Goal: Task Accomplishment & Management: Complete application form

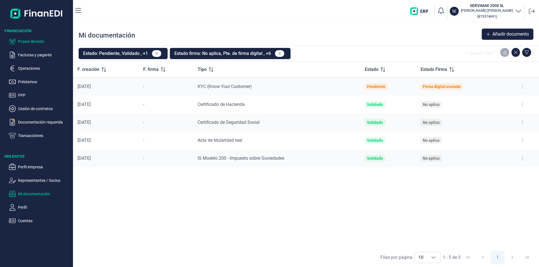
click at [38, 42] on p "Poseer librador" at bounding box center [44, 41] width 53 height 7
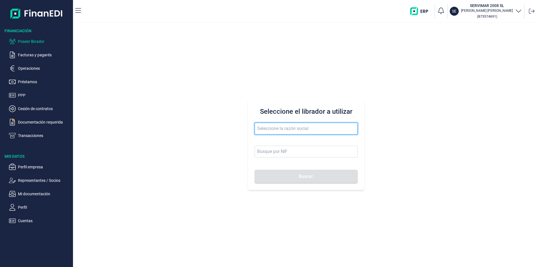
click at [277, 128] on input "text" at bounding box center [306, 129] width 103 height 12
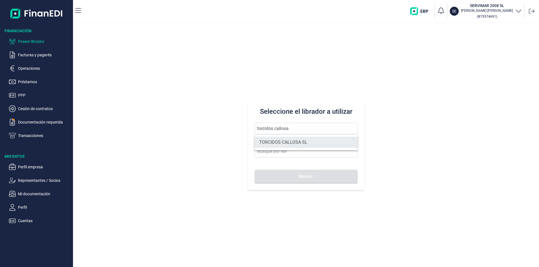
click at [282, 141] on li "TORCIDOS CALLOSA SL" at bounding box center [306, 142] width 103 height 11
type input "TORCIDOS CALLOSA SL"
type input "B44701514"
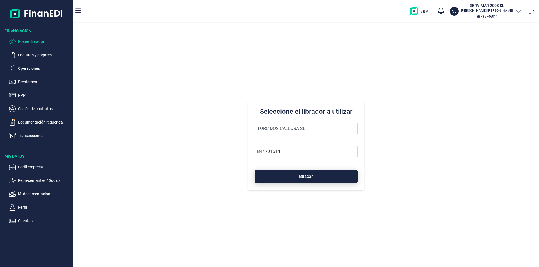
click at [284, 177] on button "Buscar" at bounding box center [306, 176] width 103 height 13
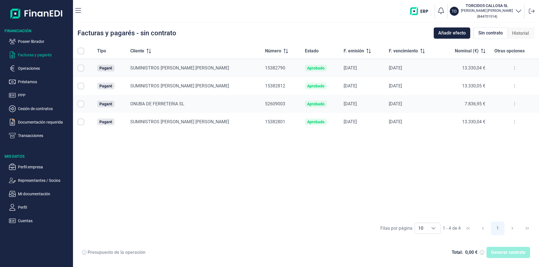
checkbox input "true"
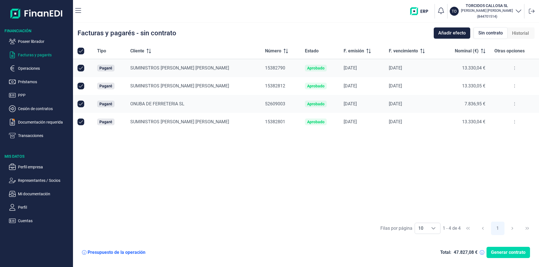
click at [218, 152] on div "Tipo Cliente Número Estado F. emisión F. vencimiento Nominal (€) Otras opciones…" at bounding box center [306, 131] width 466 height 176
click at [334, 160] on div "Tipo Cliente Número Estado F. emisión F. vencimiento Nominal (€) Otras opciones…" at bounding box center [306, 131] width 466 height 176
click at [228, 156] on div "Tipo Cliente Número Estado F. emisión F. vencimiento Nominal (€) Otras opciones…" at bounding box center [306, 131] width 466 height 176
click at [30, 219] on p "Cuentas" at bounding box center [44, 221] width 53 height 7
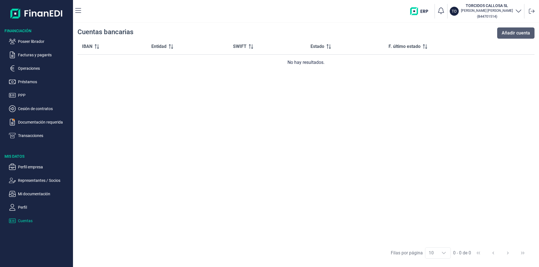
click at [507, 31] on span "Añadir cuenta" at bounding box center [515, 33] width 28 height 7
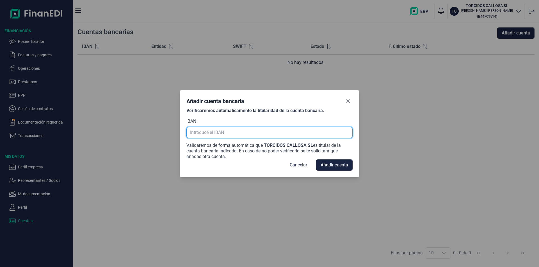
click at [207, 132] on input "text" at bounding box center [269, 132] width 166 height 11
type input "e"
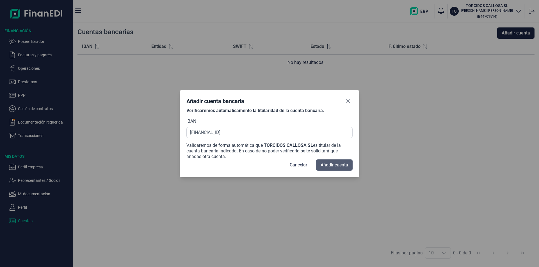
type input "[FINANCIAL_ID]"
click at [323, 165] on span "Añadir cuenta" at bounding box center [333, 165] width 27 height 7
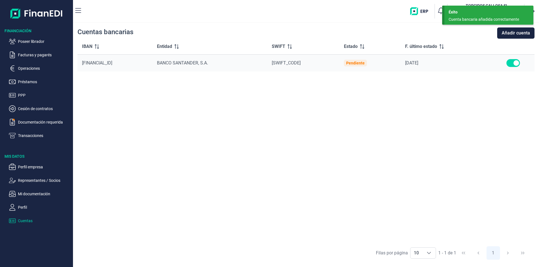
click at [350, 105] on div "IBAN Entidad SWIFT Estado F. último estado [FINANCIAL_ID][GEOGRAPHIC_DATA], S.A…" at bounding box center [305, 141] width 457 height 205
click at [41, 179] on p "Representantes / Socios" at bounding box center [44, 180] width 53 height 7
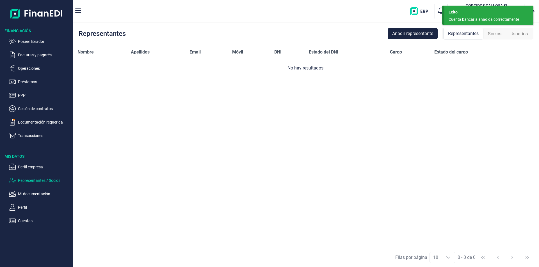
click at [467, 35] on span "Representantes" at bounding box center [463, 33] width 31 height 7
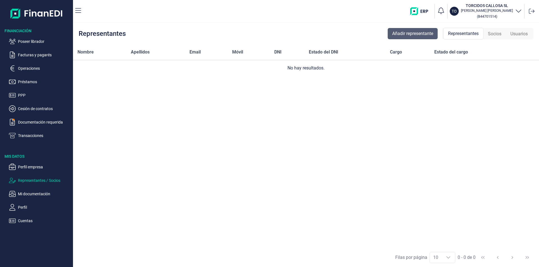
click at [418, 32] on span "Añadir representante" at bounding box center [412, 33] width 41 height 7
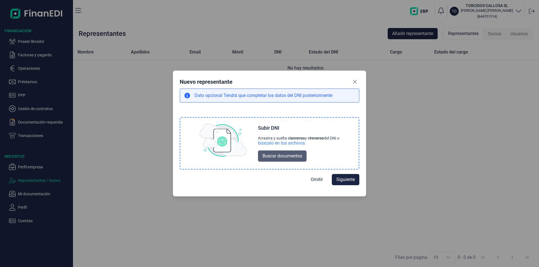
click at [269, 156] on span "Buscar documentos" at bounding box center [282, 156] width 40 height 7
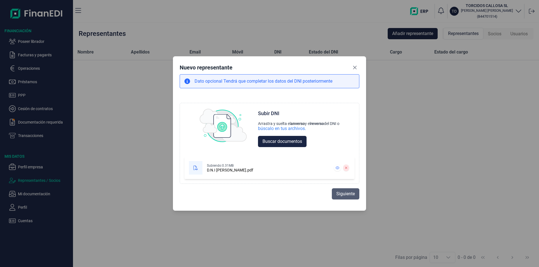
click at [341, 195] on span "Siguiente" at bounding box center [345, 194] width 19 height 7
select select "ES"
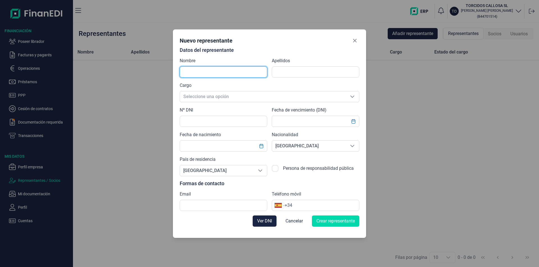
click at [202, 72] on input "text" at bounding box center [224, 72] width 88 height 11
click at [223, 71] on input "[PERSON_NAME]" at bounding box center [224, 72] width 88 height 11
type input "[PERSON_NAME]"
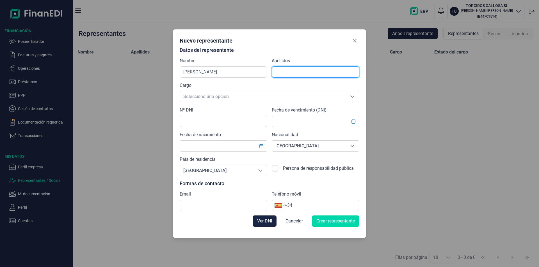
click at [280, 73] on input "text" at bounding box center [316, 72] width 88 height 11
type input "[PERSON_NAME]"
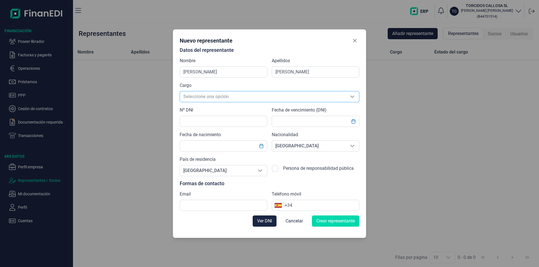
click at [197, 97] on span "Seleccione una opción" at bounding box center [263, 96] width 166 height 11
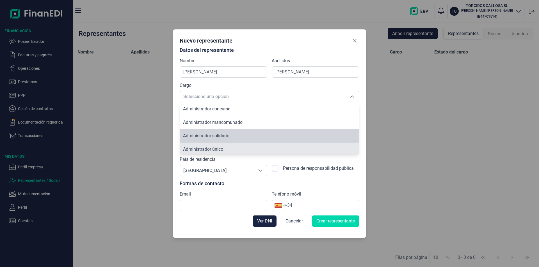
scroll to position [2, 0]
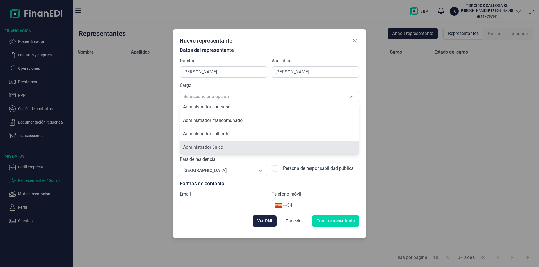
click at [213, 148] on span "Administrador único" at bounding box center [203, 147] width 40 height 5
type input "Administrador único"
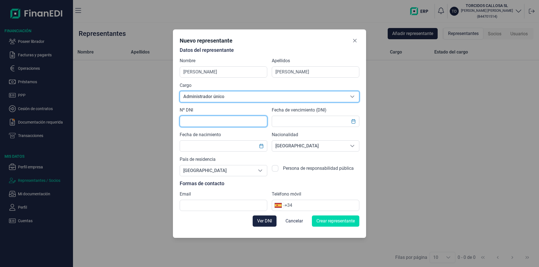
click at [196, 121] on input "text" at bounding box center [224, 121] width 88 height 11
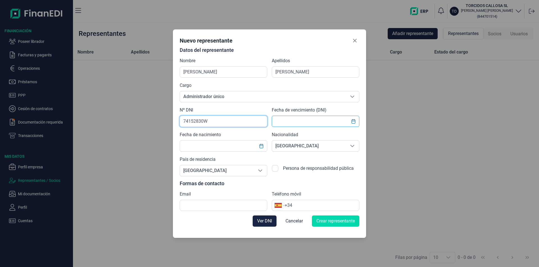
type input "74152830W"
click at [278, 119] on input "text" at bounding box center [316, 121] width 88 height 11
click at [353, 121] on icon "Choose Date" at bounding box center [353, 121] width 4 height 4
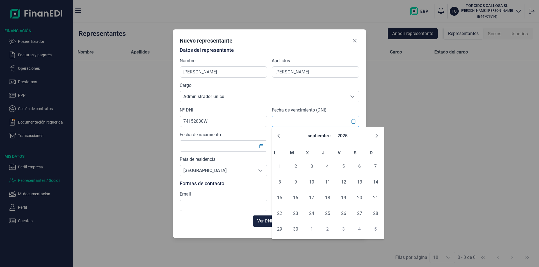
click at [294, 121] on input "text" at bounding box center [316, 121] width 88 height 11
click at [228, 148] on input "text" at bounding box center [224, 146] width 88 height 11
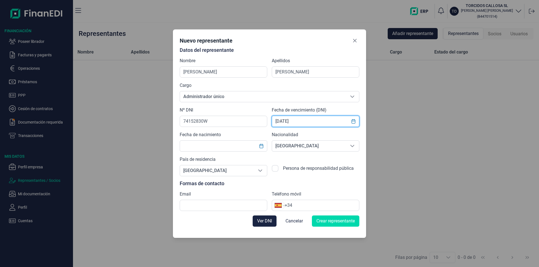
drag, startPoint x: 301, startPoint y: 121, endPoint x: 272, endPoint y: 121, distance: 28.9
click at [272, 121] on input "[DATE]" at bounding box center [316, 121] width 88 height 11
type input "[DATE]"
click at [197, 146] on input "text" at bounding box center [224, 146] width 88 height 11
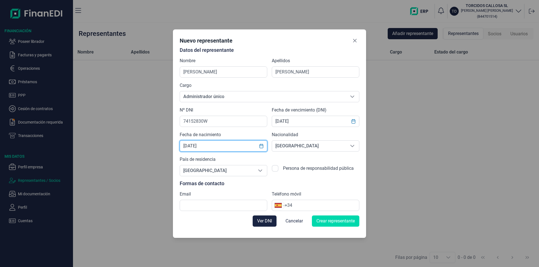
type input "[DATE]"
click at [186, 206] on input "text" at bounding box center [224, 205] width 88 height 11
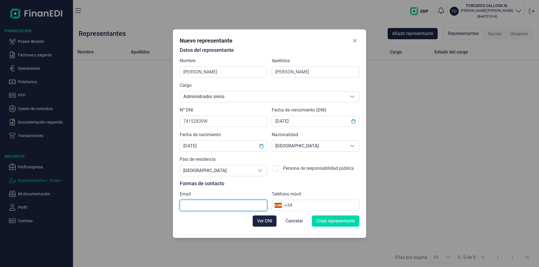
paste input "[EMAIL_ADDRESS][DOMAIN_NAME]"
type input "[EMAIL_ADDRESS][DOMAIN_NAME]"
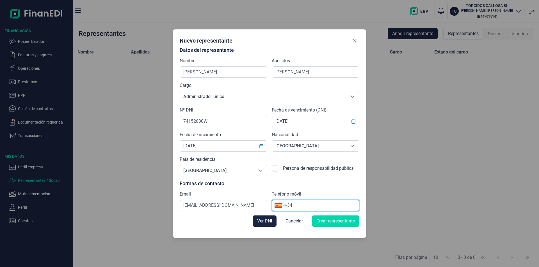
click at [296, 205] on input "+34" at bounding box center [322, 205] width 74 height 7
click at [299, 204] on input "+34" at bounding box center [322, 205] width 74 height 7
type input "[PHONE_NUMBER]"
click at [328, 221] on span "Crear representante" at bounding box center [335, 221] width 38 height 7
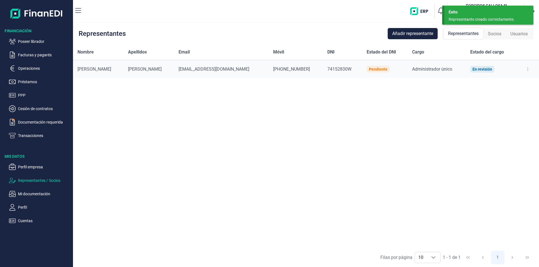
click at [316, 138] on div "Nombre Apellidos Email Móvil DNI Estado del DNI Cargo Estado del cargo [PERSON_…" at bounding box center [306, 146] width 466 height 204
click at [218, 132] on div "Nombre Apellidos Email Móvil DNI Estado del DNI Cargo Estado del cargo [PERSON_…" at bounding box center [306, 146] width 466 height 204
click at [26, 222] on p "Cuentas" at bounding box center [44, 221] width 53 height 7
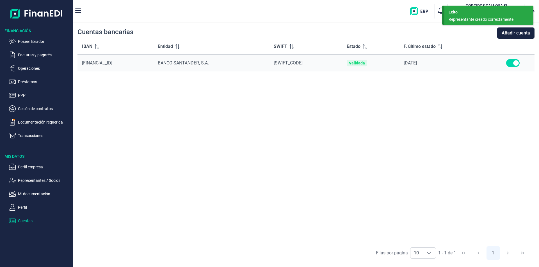
click at [288, 148] on div "IBAN Entidad SWIFT Estado F. último estado [FINANCIAL_ID][GEOGRAPHIC_DATA], S.A…" at bounding box center [305, 141] width 457 height 205
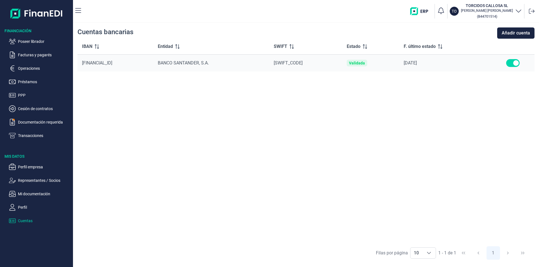
click at [131, 127] on div "IBAN Entidad SWIFT Estado F. último estado [FINANCIAL_ID][GEOGRAPHIC_DATA], S.A…" at bounding box center [305, 141] width 457 height 205
click at [44, 56] on p "Facturas y pagarés" at bounding box center [44, 55] width 53 height 7
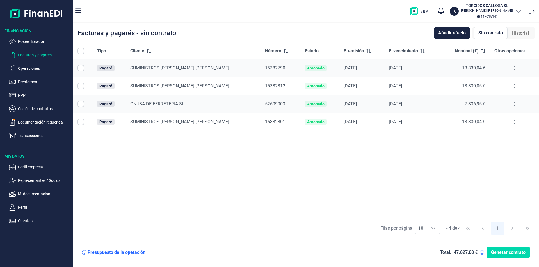
checkbox input "true"
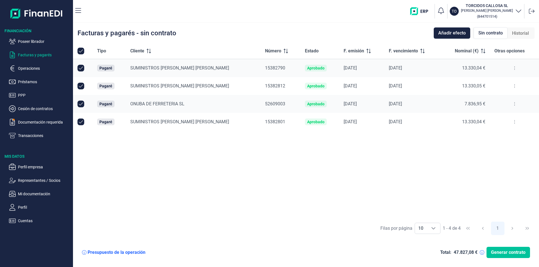
click at [507, 253] on span "Generar contrato" at bounding box center [508, 252] width 35 height 7
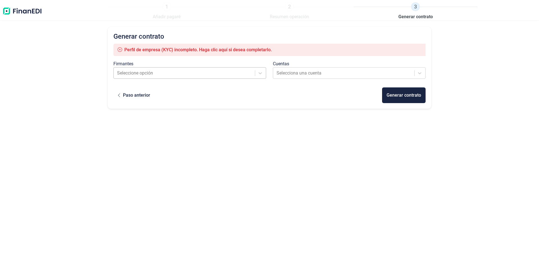
click at [192, 75] on div at bounding box center [184, 73] width 135 height 8
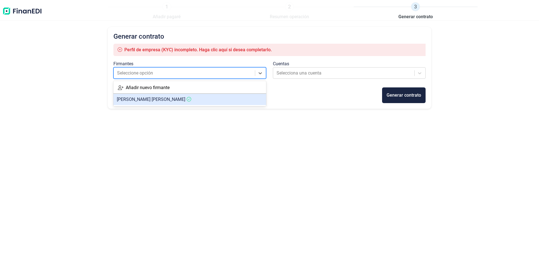
click at [165, 98] on span "[PERSON_NAME] [PERSON_NAME]" at bounding box center [151, 99] width 68 height 5
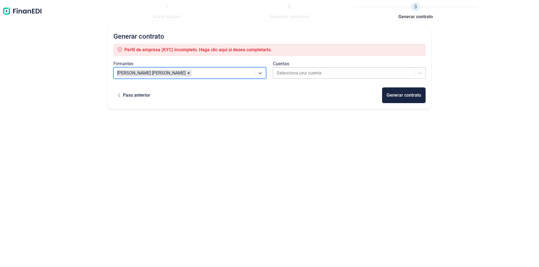
click at [285, 72] on div at bounding box center [343, 73] width 135 height 8
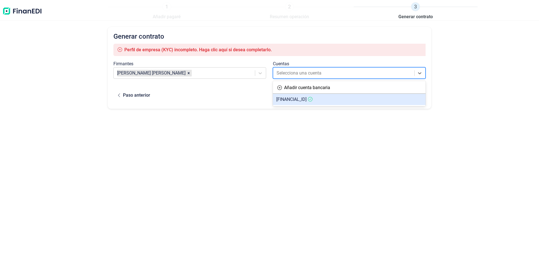
click at [287, 99] on span "[FINANCIAL_ID]" at bounding box center [291, 99] width 30 height 5
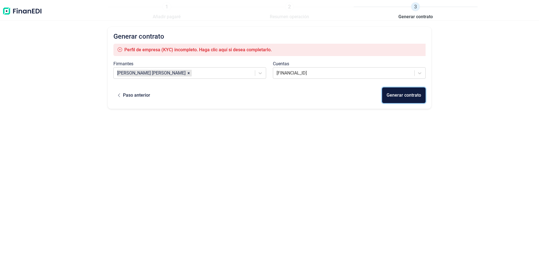
click at [397, 96] on div "Generar contrato" at bounding box center [403, 95] width 35 height 7
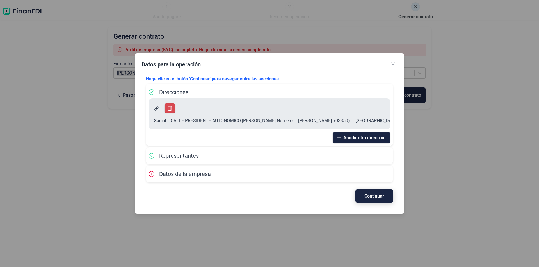
click at [366, 198] on span "Continuar" at bounding box center [374, 196] width 20 height 4
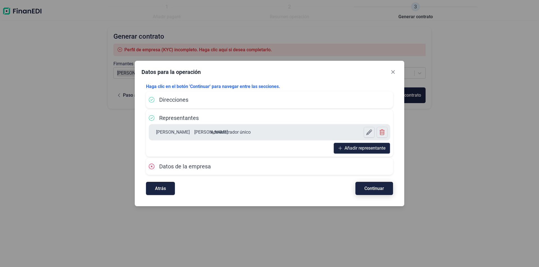
click at [371, 191] on span "Continuar" at bounding box center [374, 189] width 20 height 4
select select "ES"
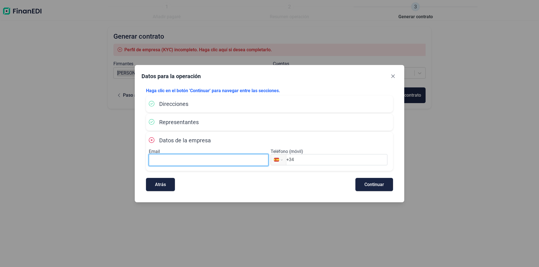
click at [172, 159] on input at bounding box center [209, 160] width 120 height 12
paste input "[EMAIL_ADDRESS][DOMAIN_NAME]"
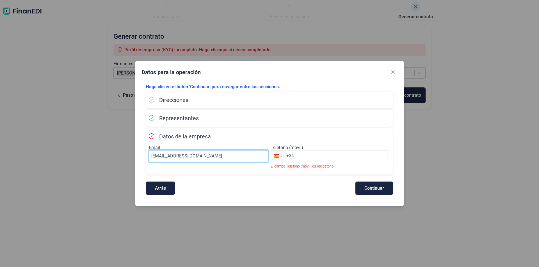
type input "[EMAIL_ADDRESS][DOMAIN_NAME]"
click at [297, 155] on input "+34" at bounding box center [336, 156] width 101 height 7
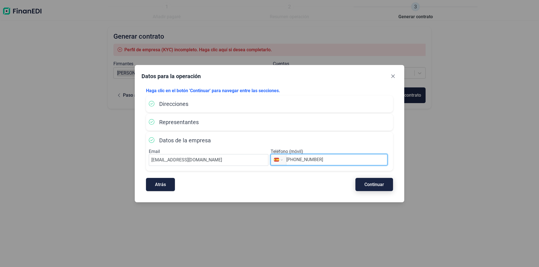
type input "[PHONE_NUMBER]"
click at [364, 183] on span "Continuar" at bounding box center [374, 185] width 20 height 4
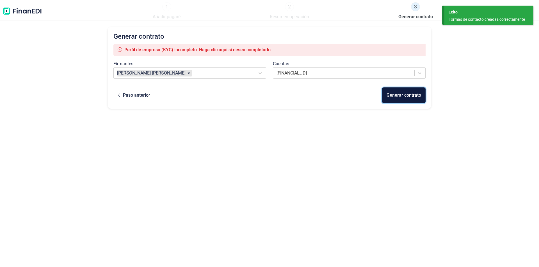
click at [407, 97] on div "Generar contrato" at bounding box center [403, 95] width 35 height 7
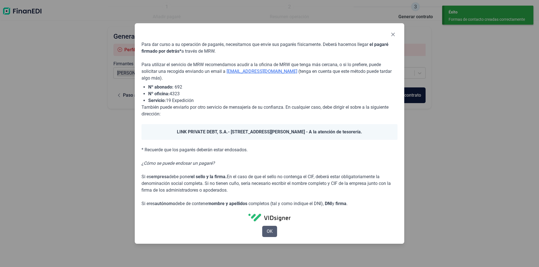
click at [272, 229] on button "OK" at bounding box center [269, 231] width 15 height 11
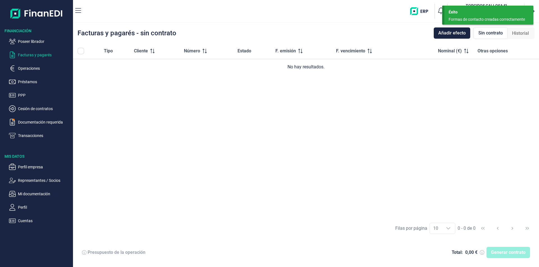
click at [272, 171] on div "Tipo Cliente Número Estado F. emisión F. vencimiento Nominal (€) Otras opciones…" at bounding box center [306, 131] width 466 height 176
click at [33, 67] on p "Operaciones" at bounding box center [44, 68] width 53 height 7
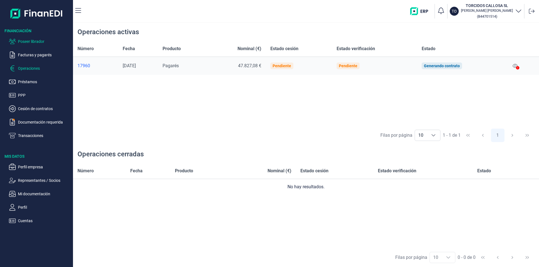
click at [42, 41] on p "Poseer librador" at bounding box center [44, 41] width 53 height 7
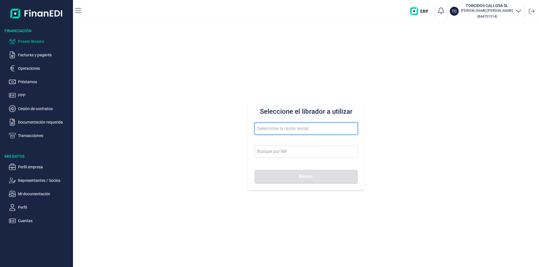
click at [265, 128] on input "text" at bounding box center [306, 129] width 103 height 12
click at [262, 129] on input "gren white social" at bounding box center [306, 129] width 103 height 12
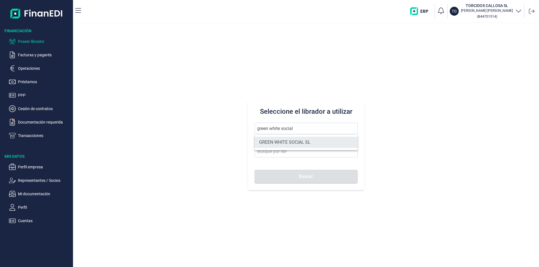
click at [293, 142] on li "GREEN WHITE SOCIAL SL" at bounding box center [306, 142] width 103 height 11
type input "GREEN WHITE SOCIAL SL"
type input "B09842113"
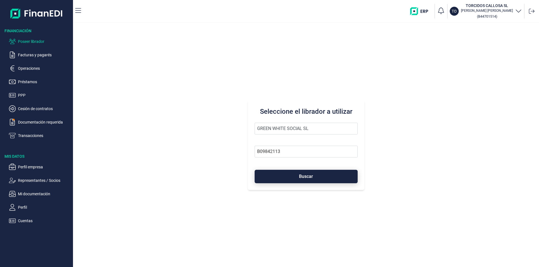
click at [294, 175] on button "Buscar" at bounding box center [306, 176] width 103 height 13
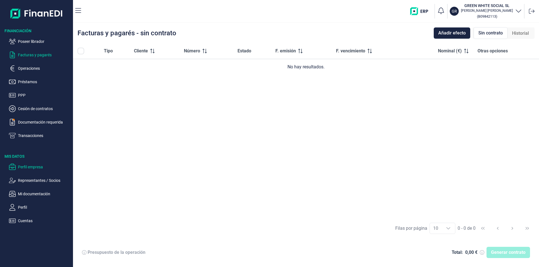
click at [32, 165] on p "Perfil empresa" at bounding box center [44, 167] width 53 height 7
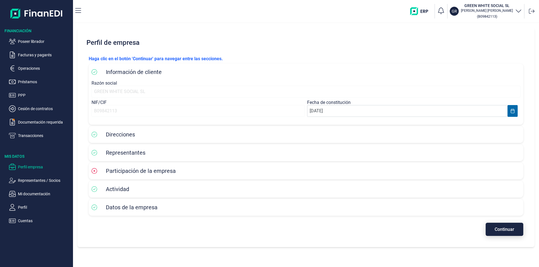
click at [500, 231] on span "Continuar" at bounding box center [504, 230] width 20 height 4
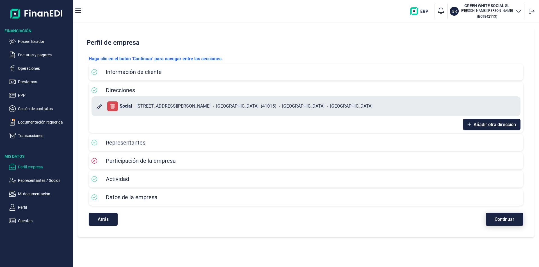
click at [501, 220] on span "Continuar" at bounding box center [504, 219] width 20 height 4
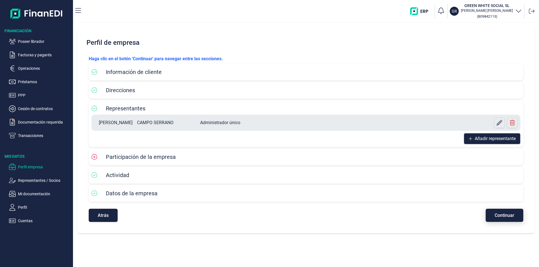
click at [503, 215] on span "Continuar" at bounding box center [504, 216] width 20 height 4
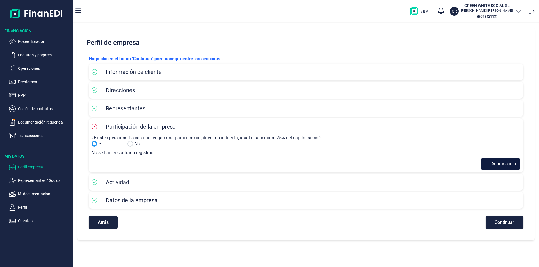
click at [496, 163] on span "Añadir socio" at bounding box center [503, 164] width 25 height 7
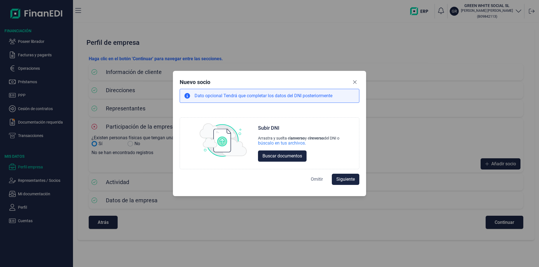
click at [314, 179] on span "Omitir" at bounding box center [317, 179] width 12 height 7
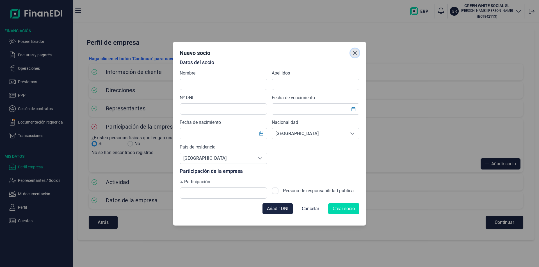
click at [354, 52] on icon "Close" at bounding box center [354, 53] width 4 height 4
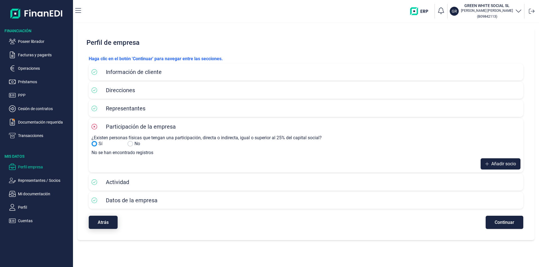
click at [110, 222] on button "Atrás" at bounding box center [103, 222] width 29 height 13
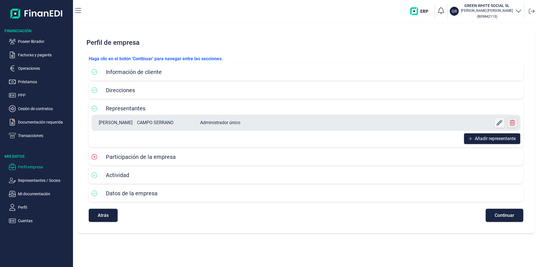
click at [498, 124] on icon at bounding box center [499, 123] width 6 height 6
select select "ES"
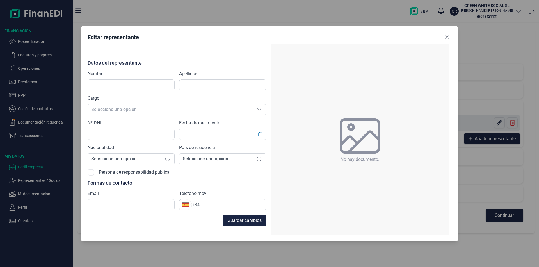
type input "[PERSON_NAME]"
type input "CAMPO SERRANO"
type input "28842147D"
type input "[EMAIL_ADDRESS][DOMAIN_NAME]"
type input "[PHONE_NUMBER]"
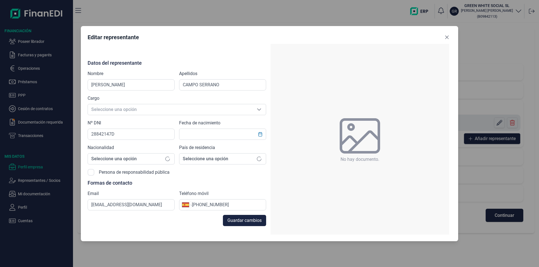
type input "[DATE]"
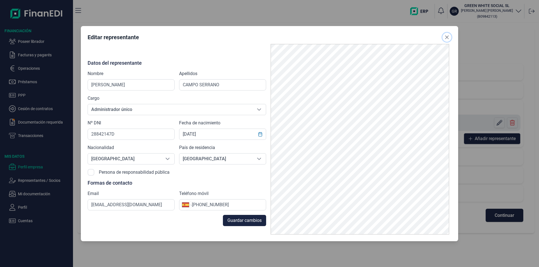
click at [447, 38] on icon "Close" at bounding box center [447, 37] width 4 height 4
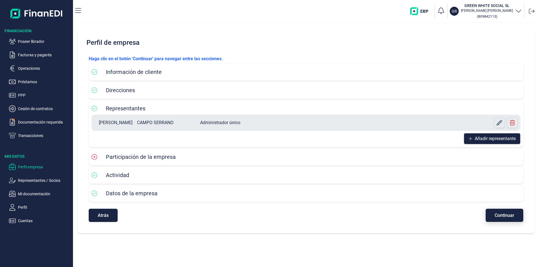
click at [501, 216] on span "Continuar" at bounding box center [504, 216] width 20 height 4
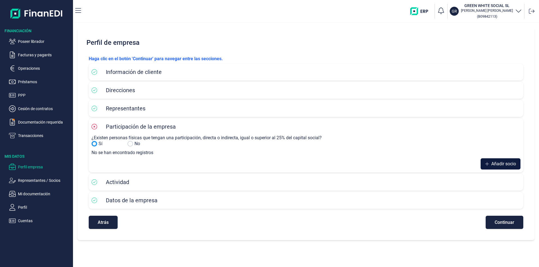
click at [496, 164] on span "Añadir socio" at bounding box center [503, 164] width 25 height 7
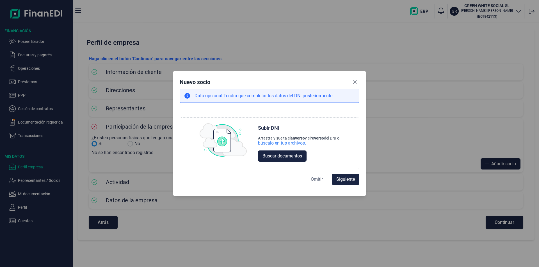
click at [315, 180] on span "Omitir" at bounding box center [317, 179] width 12 height 7
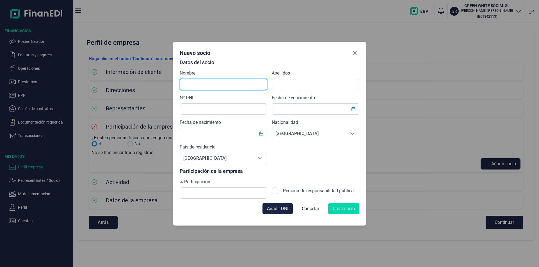
click at [195, 85] on input "text" at bounding box center [224, 84] width 88 height 11
type input "m"
type input "[PERSON_NAME]"
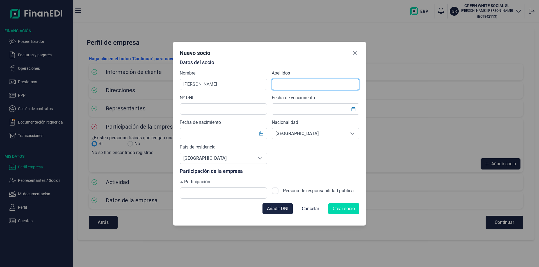
click at [290, 86] on input "text" at bounding box center [316, 84] width 88 height 11
type input "CAMPO SERRANO"
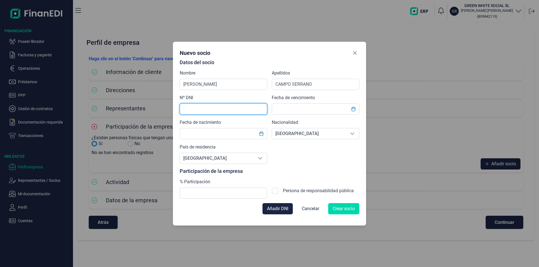
click at [200, 111] on input "text" at bounding box center [224, 109] width 88 height 11
type input "28842147D"
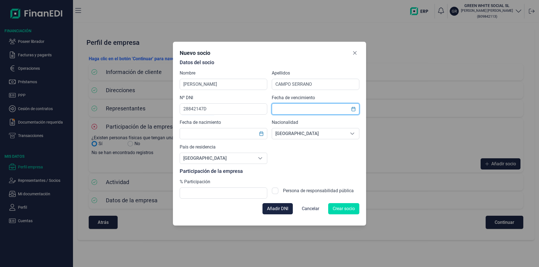
click at [278, 111] on input "text" at bounding box center [316, 109] width 88 height 11
type input "[DATE]"
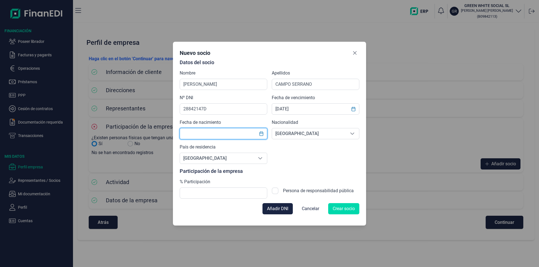
click at [200, 132] on input "text" at bounding box center [224, 133] width 88 height 11
type input "[DATE]"
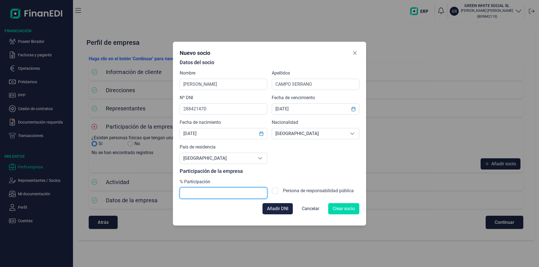
click at [198, 194] on input "text" at bounding box center [224, 193] width 88 height 11
type input "100,00"
click at [347, 210] on span "Crear socio" at bounding box center [344, 209] width 22 height 7
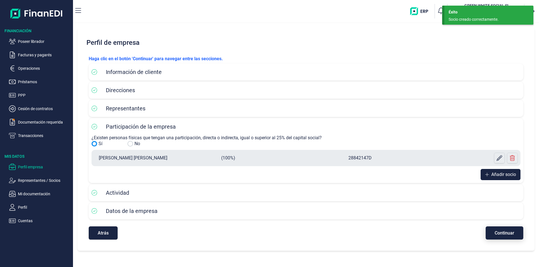
click at [497, 233] on span "Continuar" at bounding box center [504, 233] width 20 height 4
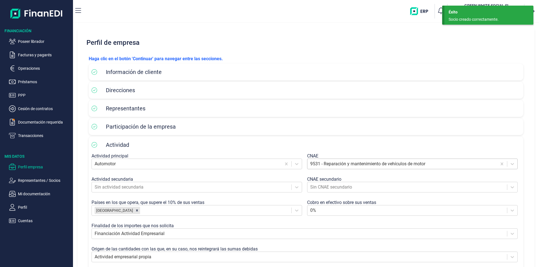
click at [318, 163] on div at bounding box center [402, 164] width 184 height 8
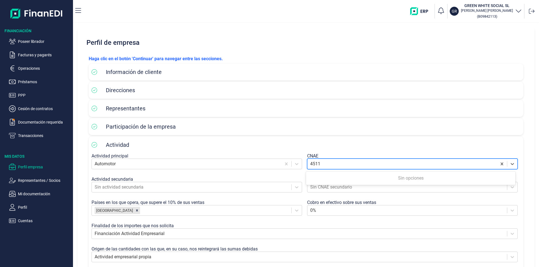
type input "4511"
click at [322, 166] on div at bounding box center [402, 164] width 184 height 8
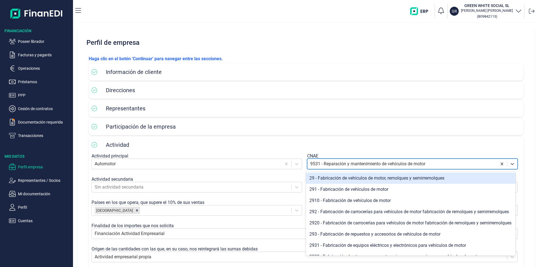
click at [318, 164] on div at bounding box center [402, 164] width 184 height 8
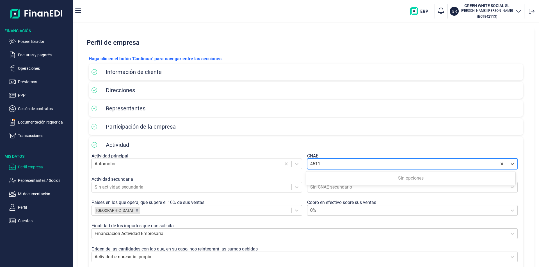
type input "4511"
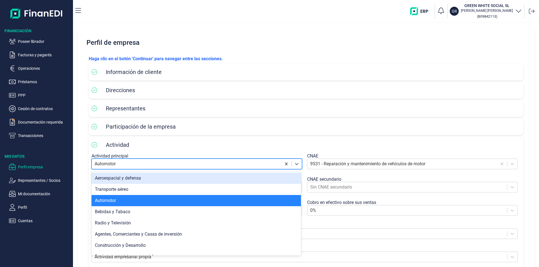
click at [135, 165] on div at bounding box center [187, 164] width 184 height 8
click at [320, 165] on div at bounding box center [402, 164] width 184 height 8
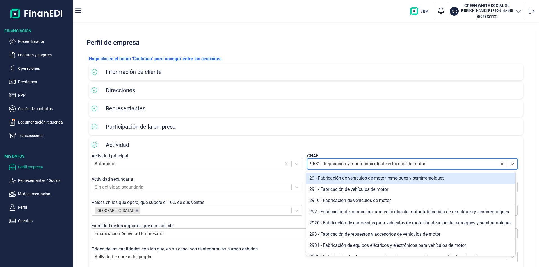
click at [329, 164] on div at bounding box center [402, 164] width 184 height 8
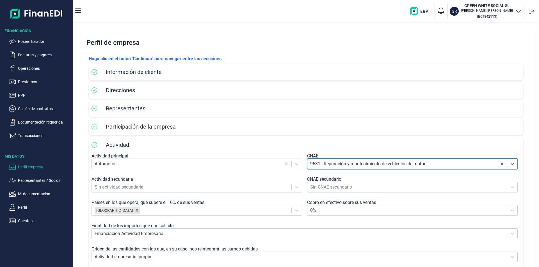
click at [341, 143] on div "Actividad" at bounding box center [305, 145] width 429 height 8
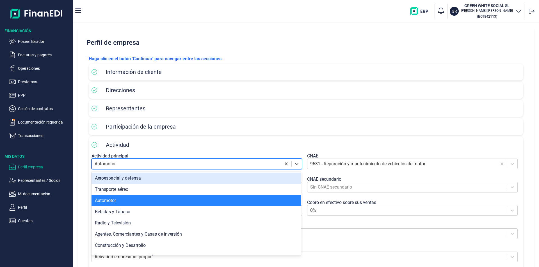
click at [120, 164] on div at bounding box center [187, 164] width 184 height 8
click at [364, 143] on div "Actividad" at bounding box center [305, 145] width 429 height 8
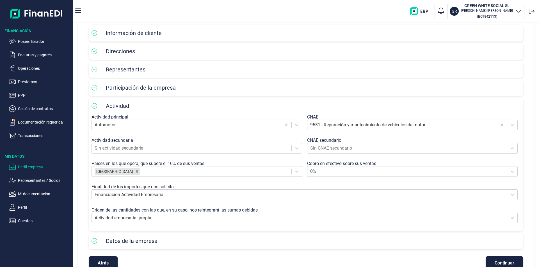
scroll to position [48, 0]
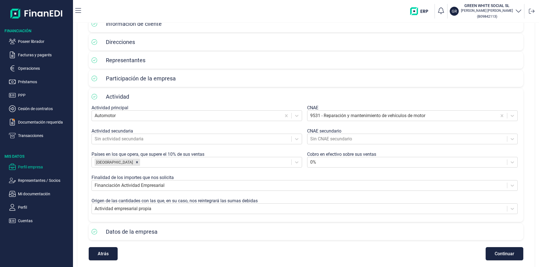
click at [503, 255] on span "Continuar" at bounding box center [504, 254] width 20 height 4
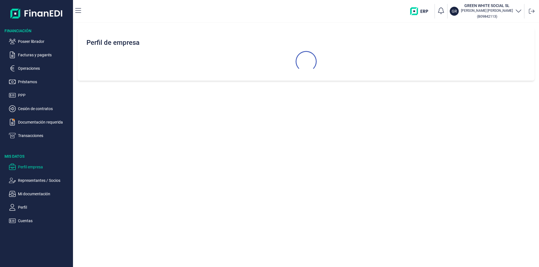
scroll to position [0, 0]
select select "ES"
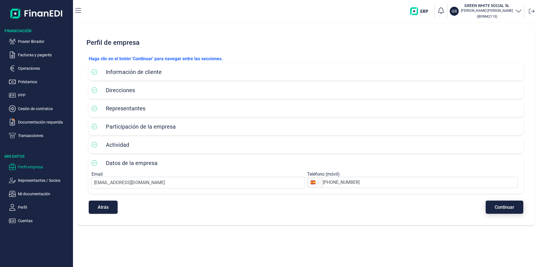
click at [503, 207] on span "Continuar" at bounding box center [504, 207] width 20 height 4
click at [40, 40] on p "Poseer librador" at bounding box center [44, 41] width 53 height 7
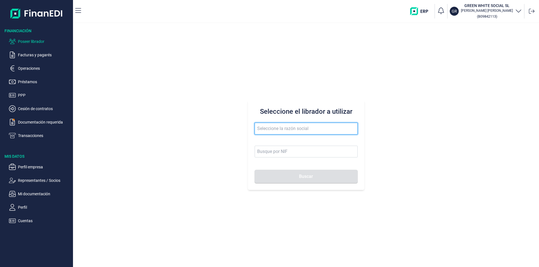
click at [270, 129] on input "text" at bounding box center [306, 129] width 103 height 12
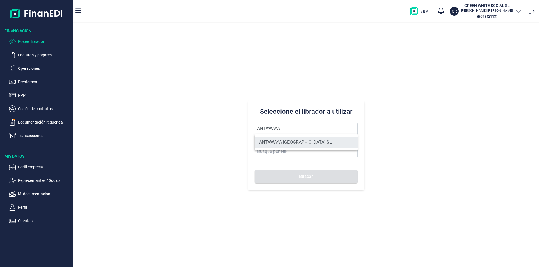
click at [292, 141] on li "ANTAWAYA [GEOGRAPHIC_DATA] SL" at bounding box center [306, 142] width 103 height 11
type input "ANTAWAYA [GEOGRAPHIC_DATA] SL"
type input "B06858773"
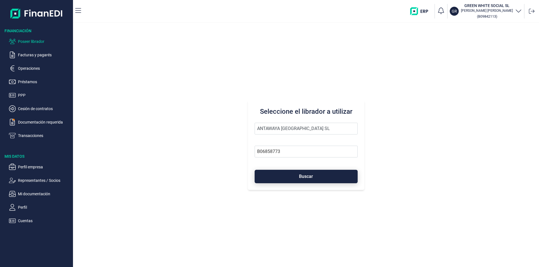
click at [298, 177] on button "Buscar" at bounding box center [306, 176] width 103 height 13
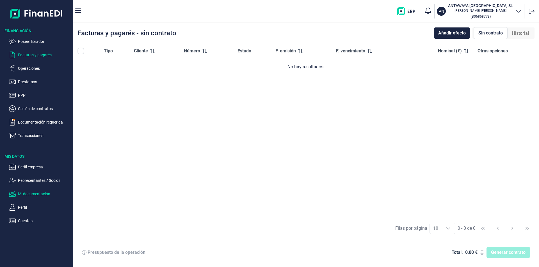
click at [44, 194] on p "Mi documentación" at bounding box center [44, 194] width 53 height 7
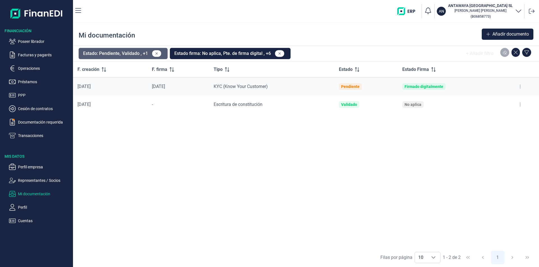
click at [138, 54] on button "Estado: Pendiente, Validado , +1" at bounding box center [123, 53] width 89 height 11
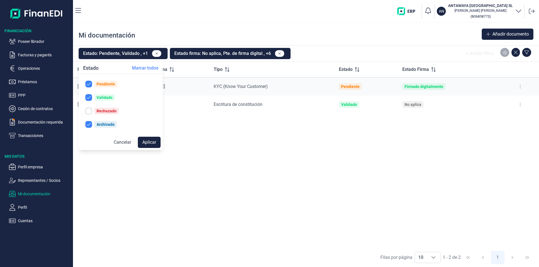
click at [91, 111] on input "checkbox" at bounding box center [88, 111] width 7 height 7
checkbox input "true"
click at [151, 141] on button "Aplicar" at bounding box center [149, 142] width 23 height 11
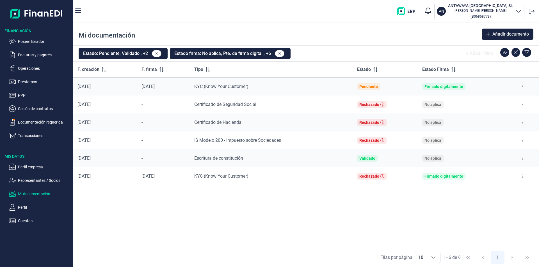
click at [522, 141] on icon at bounding box center [522, 140] width 1 height 4
click at [495, 154] on span "Ver documento" at bounding box center [488, 155] width 27 height 6
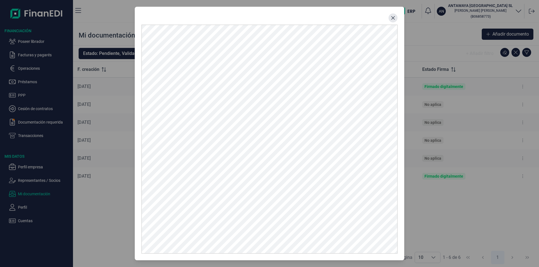
click at [394, 18] on icon "Close" at bounding box center [393, 18] width 4 height 4
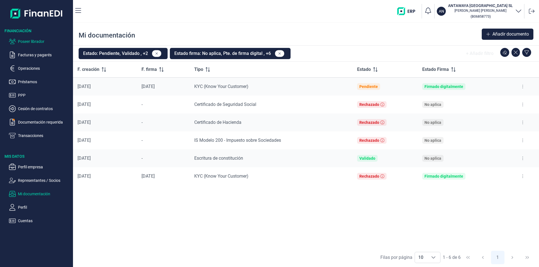
click at [20, 39] on p "Poseer librador" at bounding box center [44, 41] width 53 height 7
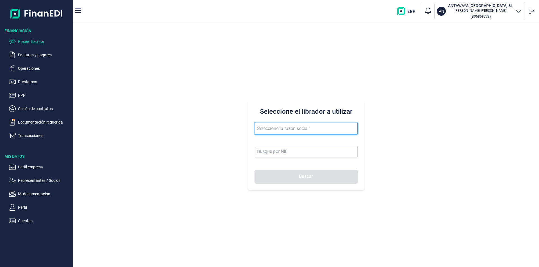
click at [272, 128] on input "text" at bounding box center [306, 129] width 103 height 12
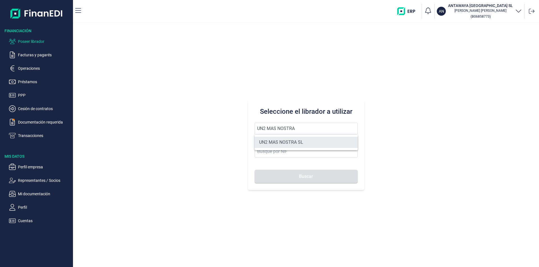
click at [284, 142] on li "UN2 MAS NOSTRA SL" at bounding box center [306, 142] width 103 height 11
type input "UN2 MAS NOSTRA SL"
type input "B19775030"
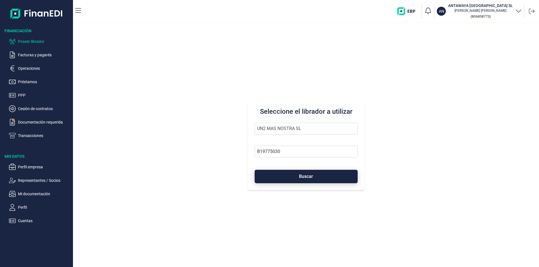
click at [300, 180] on button "Buscar" at bounding box center [306, 176] width 103 height 13
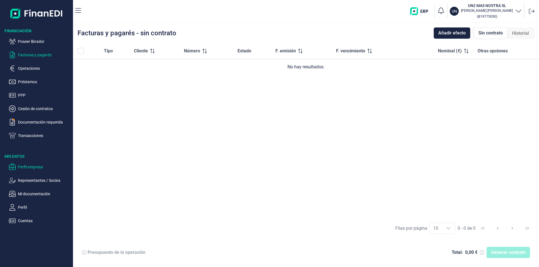
click at [36, 166] on p "Perfil empresa" at bounding box center [44, 167] width 53 height 7
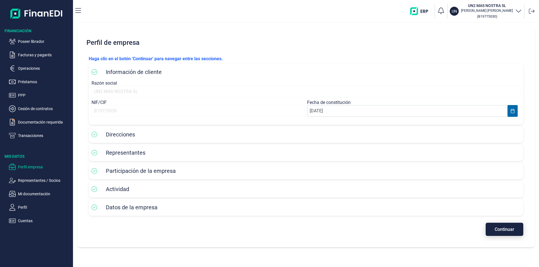
click at [502, 228] on span "Continuar" at bounding box center [504, 230] width 20 height 4
